Goal: Task Accomplishment & Management: Manage account settings

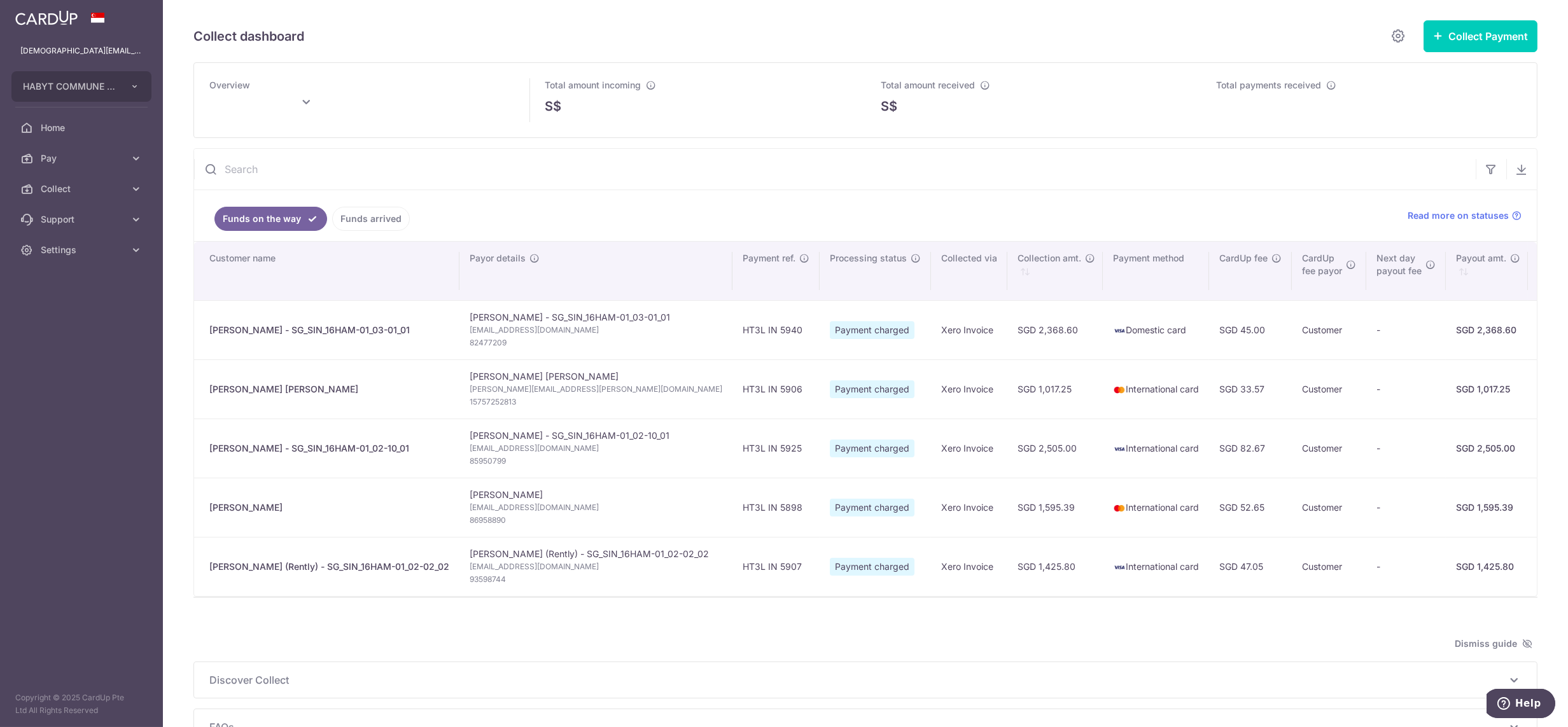
type input "[DATE]"
click at [74, 256] on link "Settings" at bounding box center [81, 250] width 163 height 30
click at [78, 317] on link "Logout" at bounding box center [81, 310] width 163 height 30
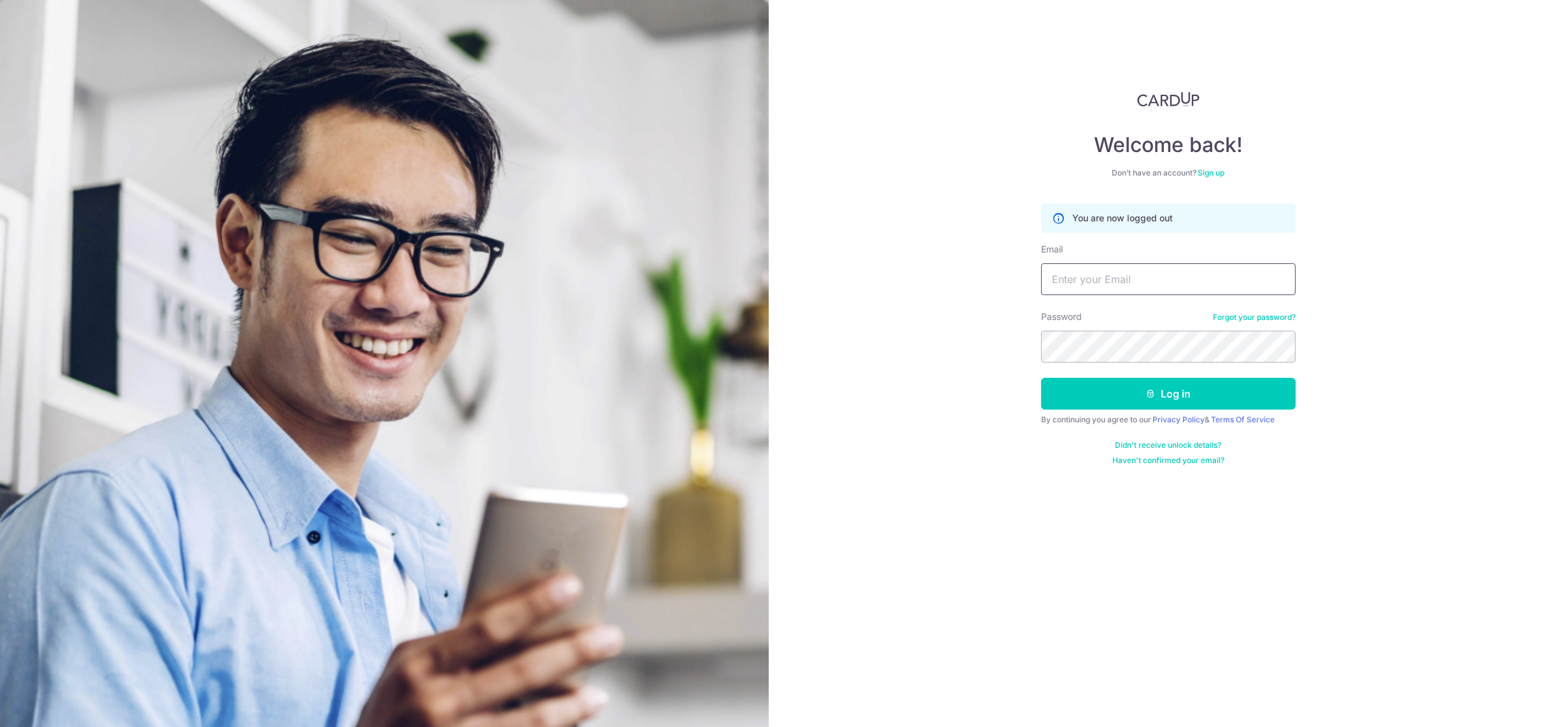
click at [1071, 268] on input "Email" at bounding box center [1168, 279] width 255 height 32
type input "lady.labarda+hcs2@habyt.com"
click at [1156, 385] on button "Log in" at bounding box center [1168, 394] width 255 height 32
